Goal: Information Seeking & Learning: Learn about a topic

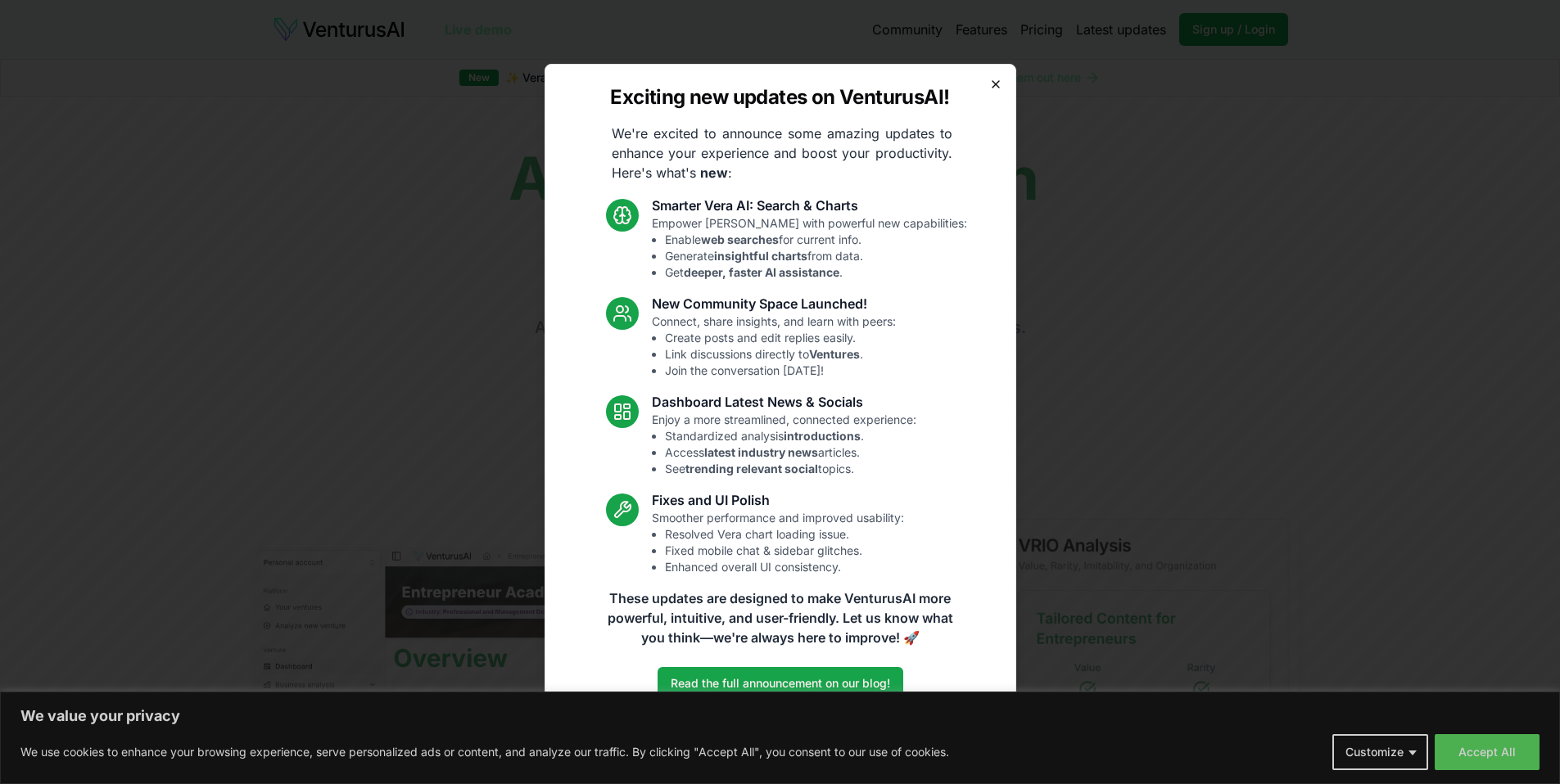
click at [997, 89] on icon "button" at bounding box center [996, 84] width 13 height 13
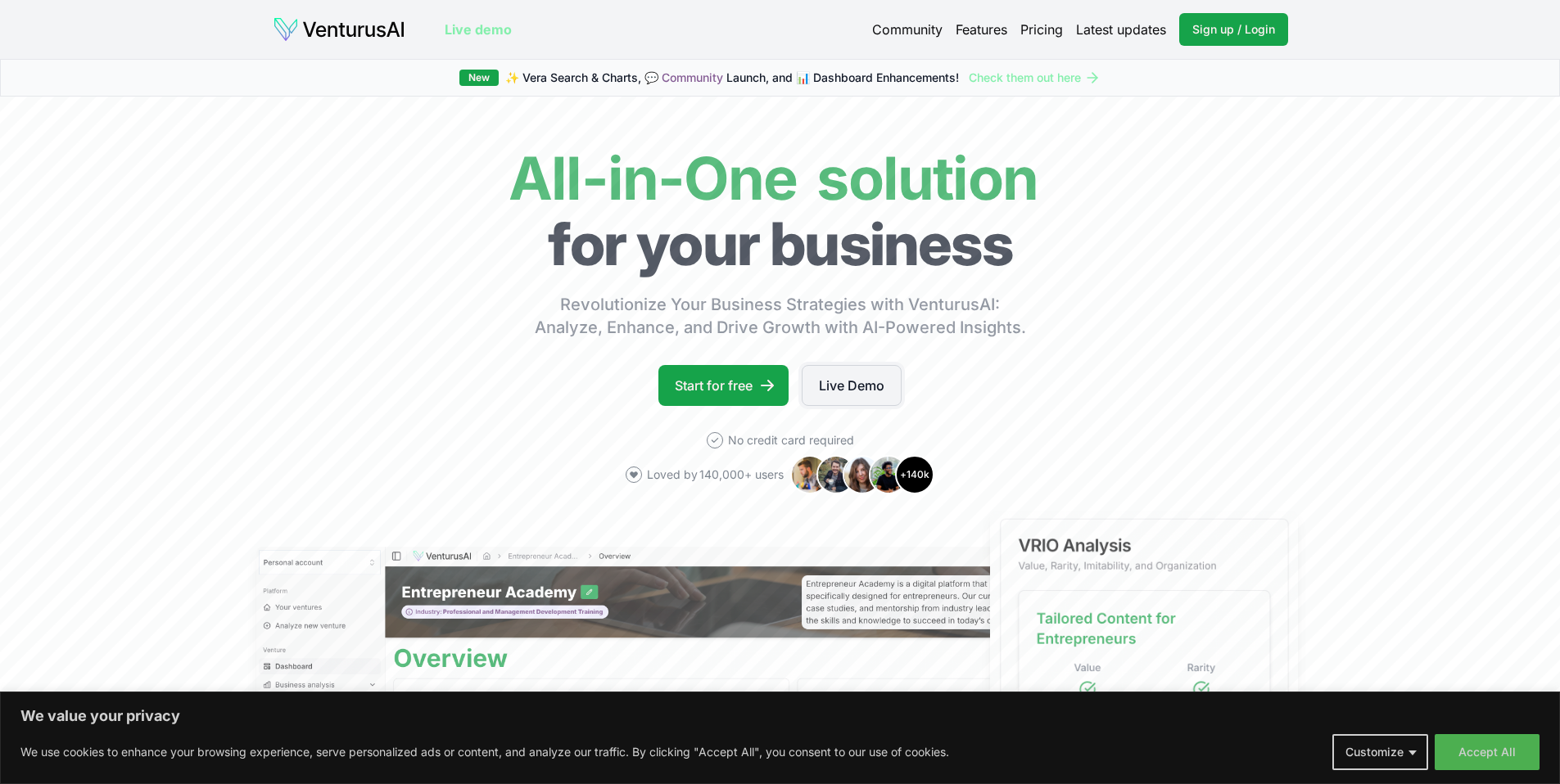
click at [874, 370] on link "Live Demo" at bounding box center [851, 386] width 100 height 41
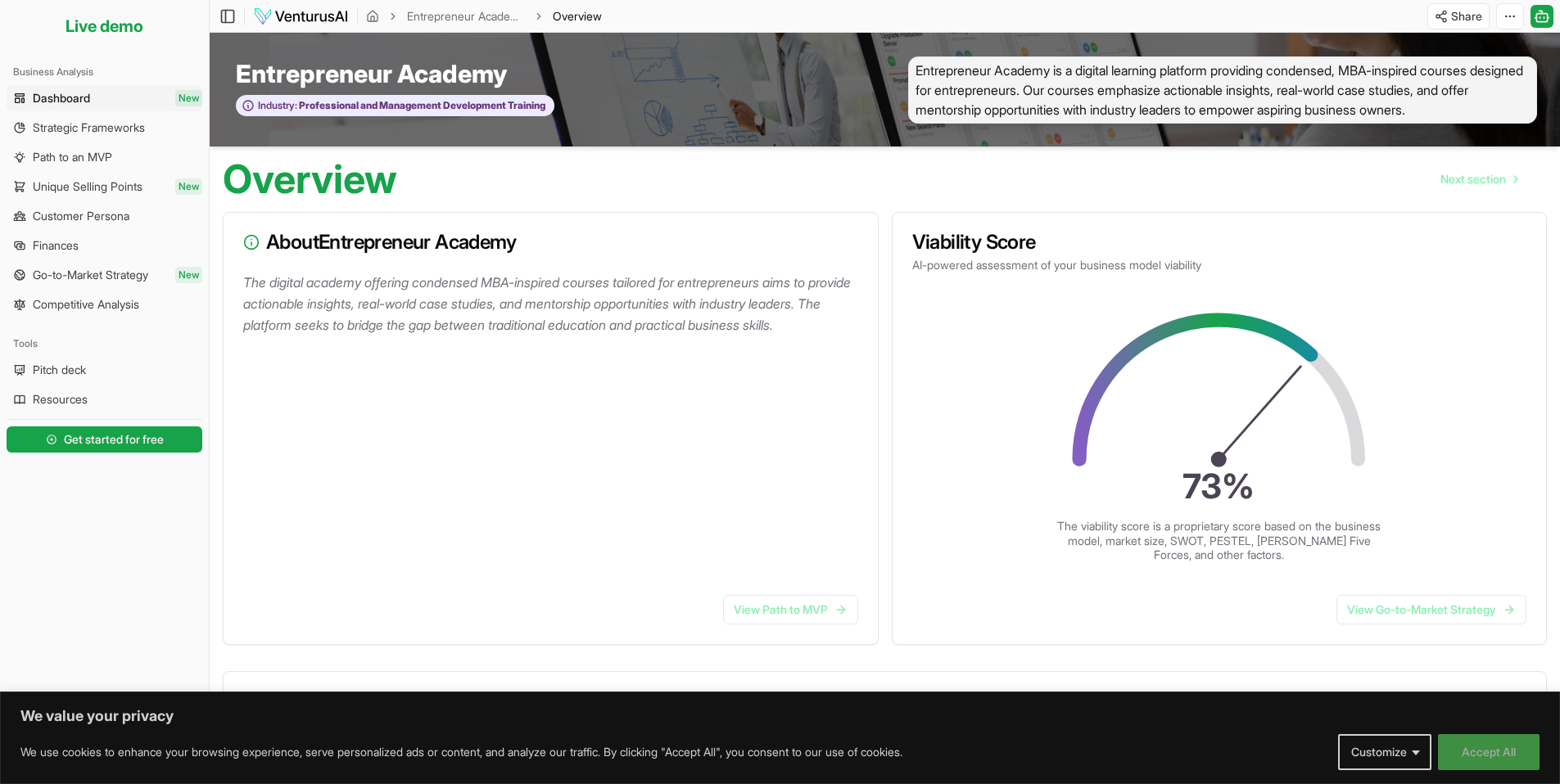
click at [1464, 763] on button "Accept All" at bounding box center [1488, 752] width 102 height 36
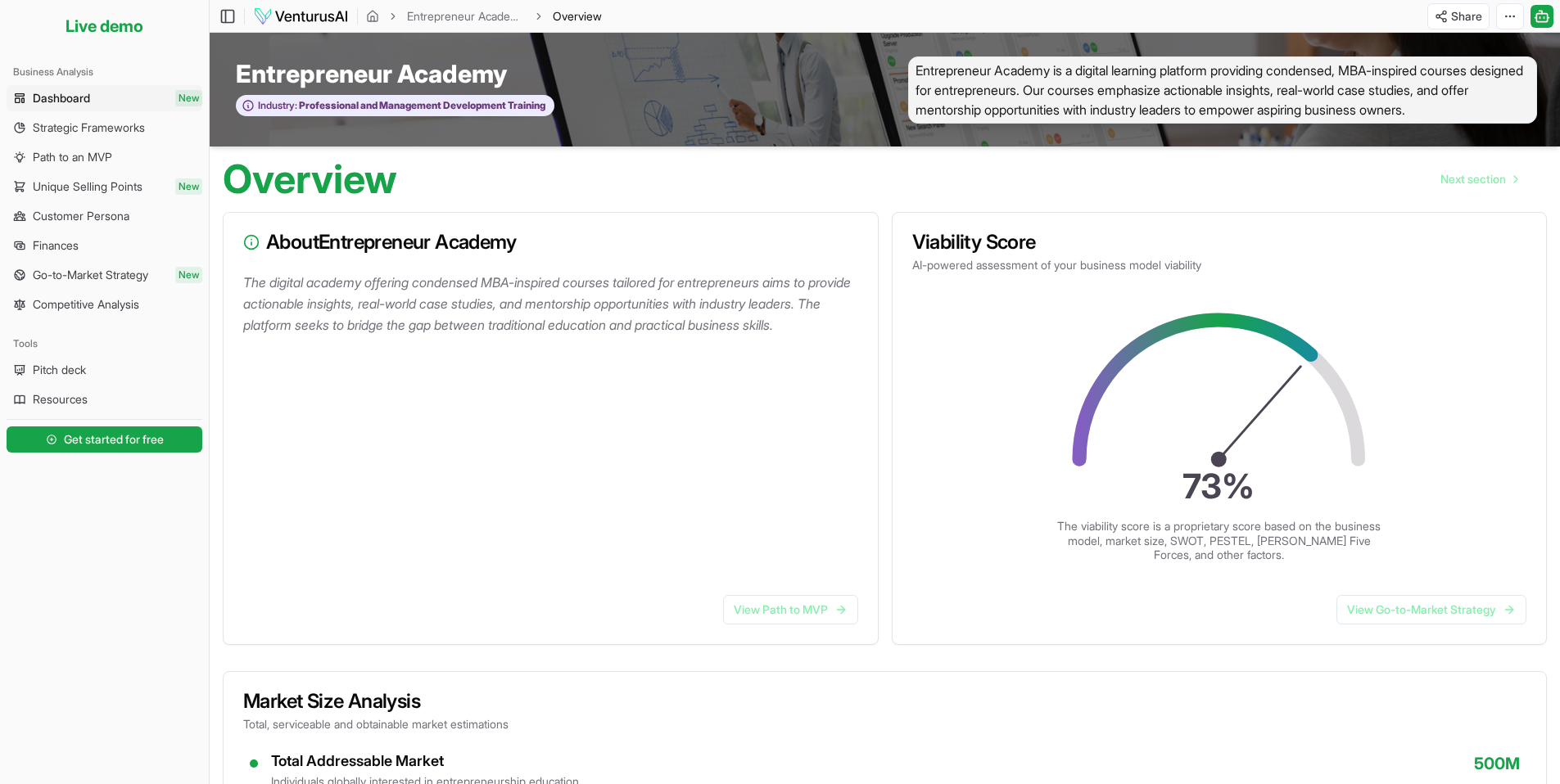
click at [841, 386] on div "The digital academy offering condensed MBA-inspired courses tailored for entrep…" at bounding box center [550, 427] width 654 height 310
click at [792, 606] on link "View Path to MVP" at bounding box center [790, 610] width 135 height 29
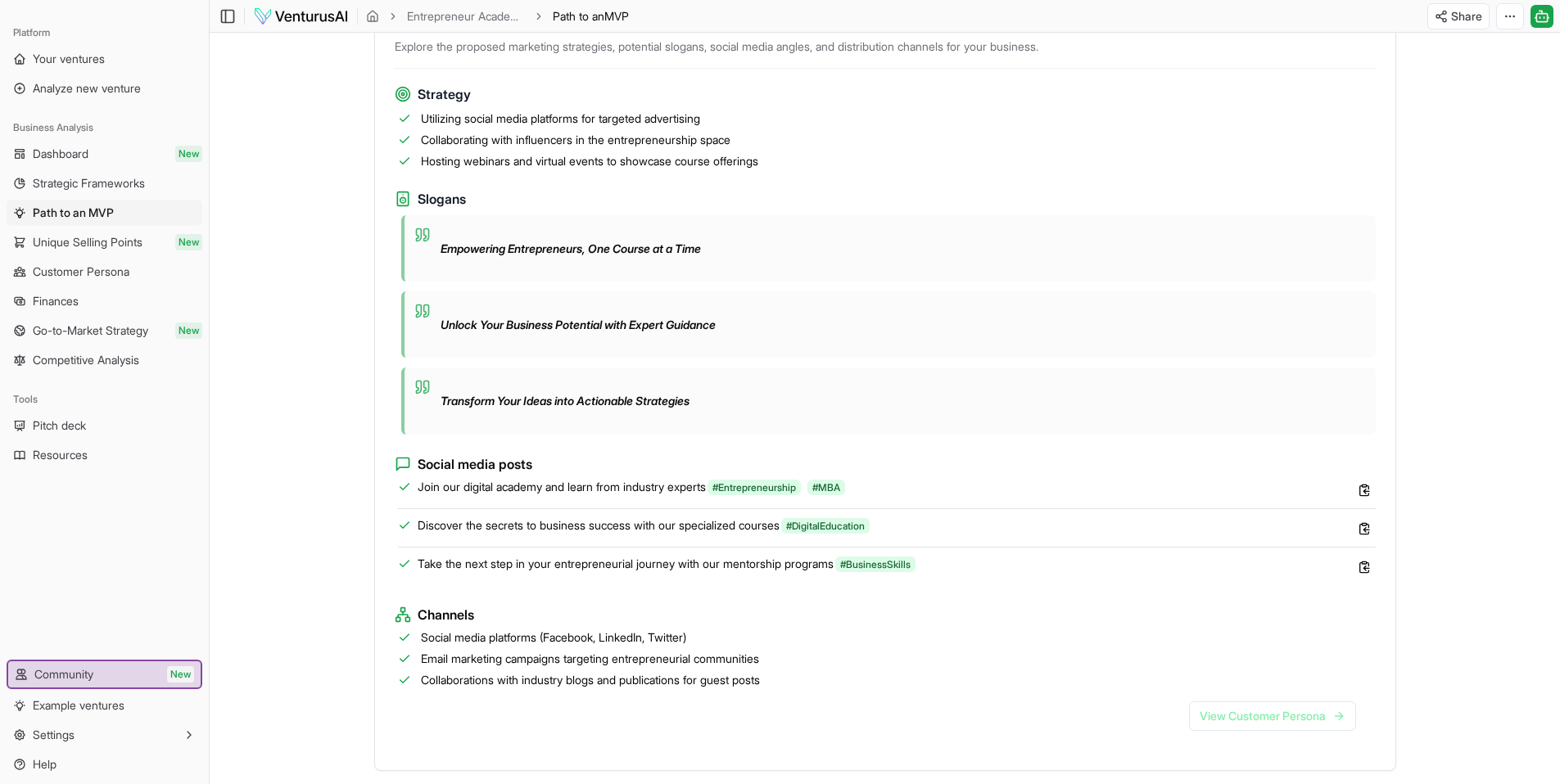
scroll to position [1167, 0]
